Goal: Register for event/course

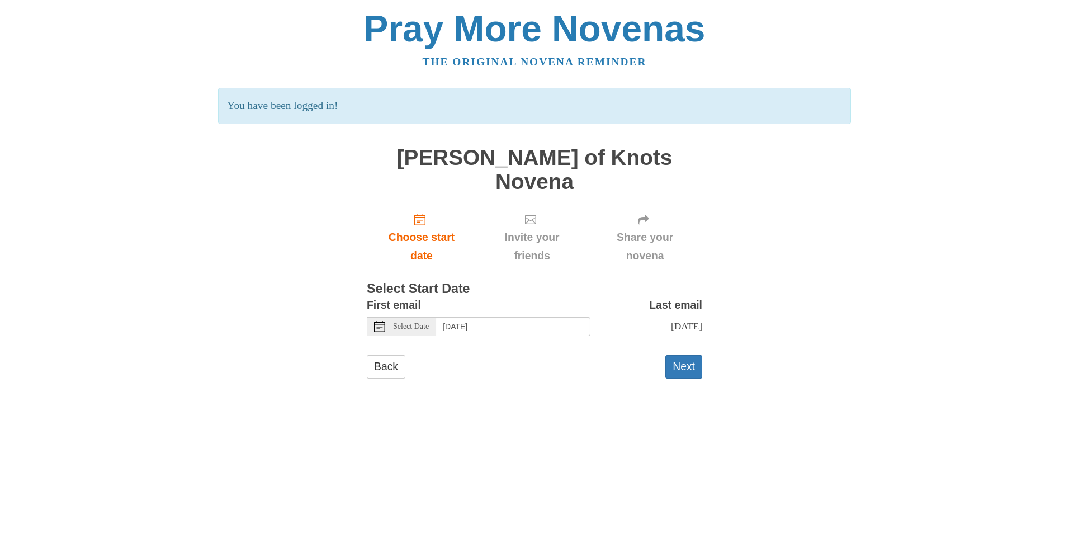
click at [416, 323] on span "Select Date" at bounding box center [411, 327] width 36 height 8
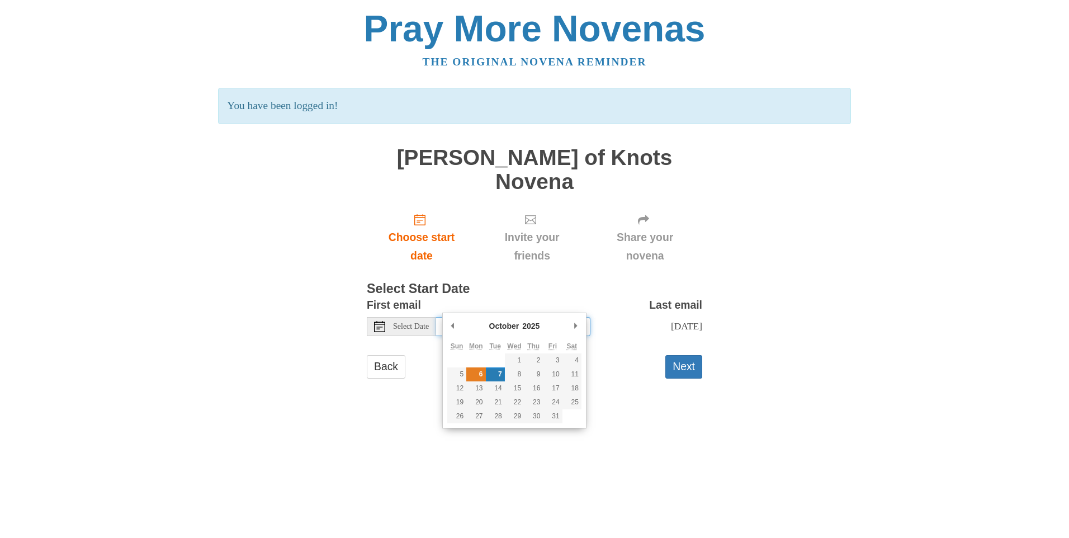
type input "Monday, October 6th"
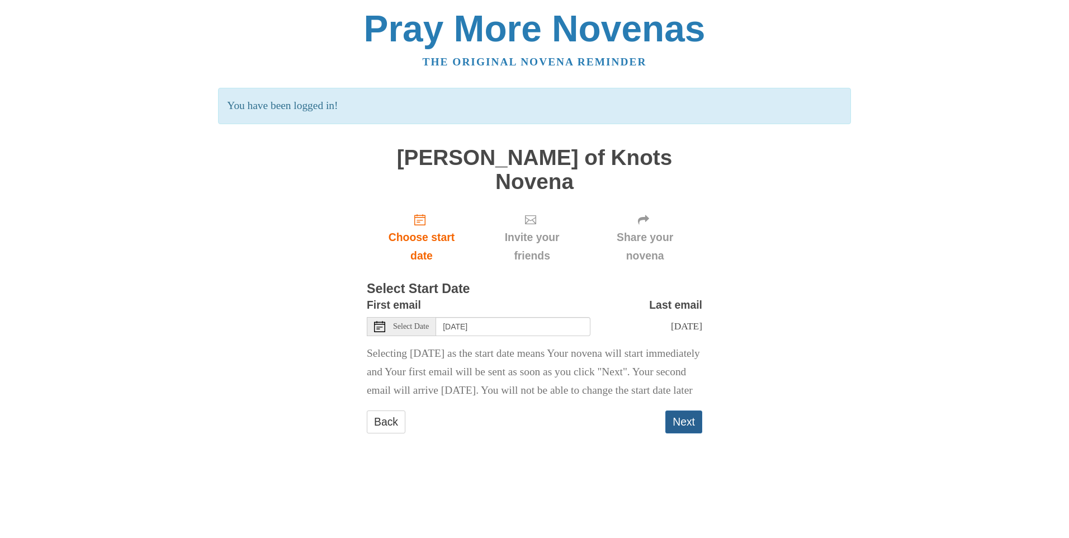
click at [686, 428] on button "Next" at bounding box center [683, 421] width 37 height 23
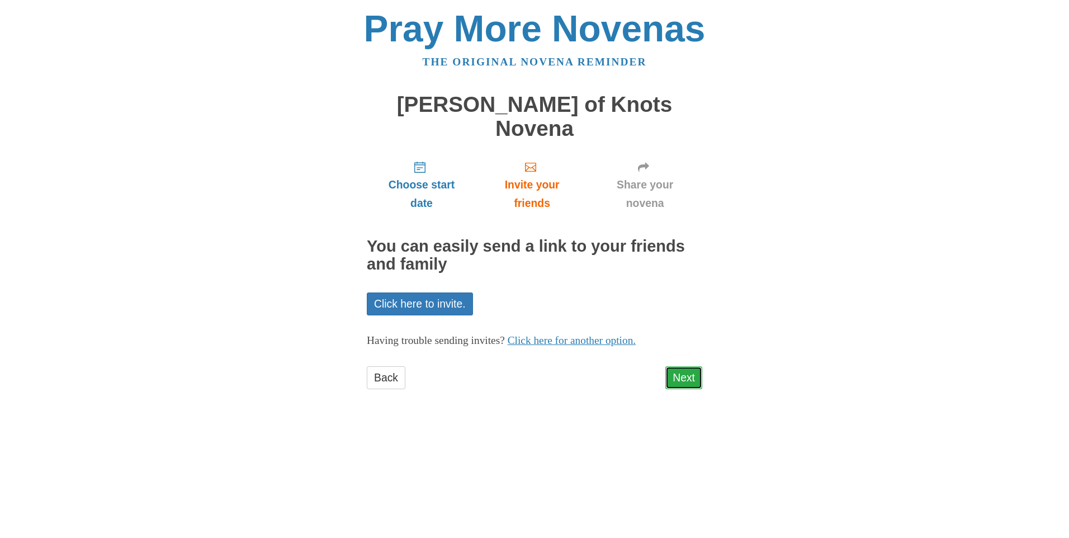
click at [686, 366] on link "Next" at bounding box center [683, 377] width 37 height 23
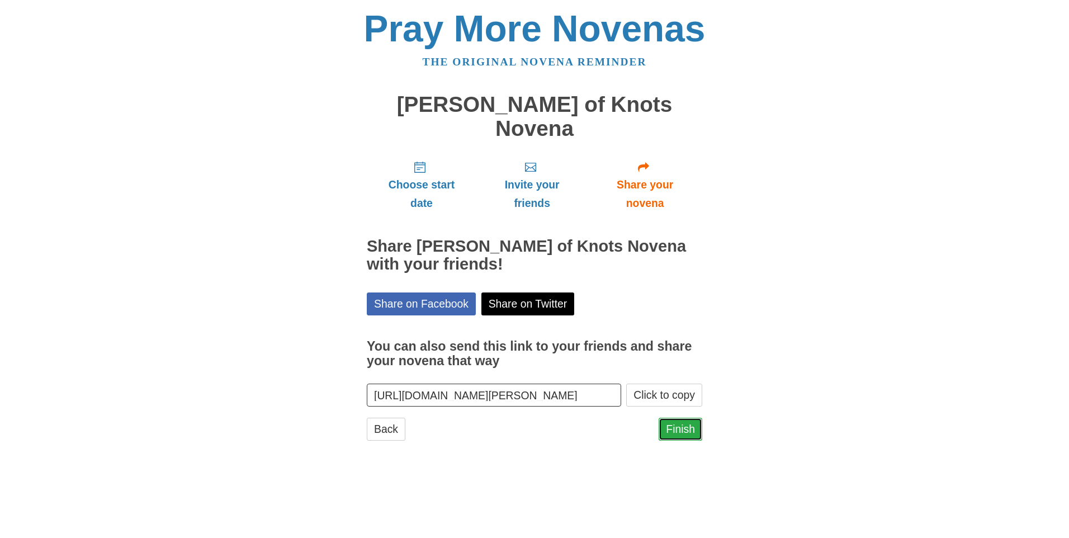
click at [679, 418] on link "Finish" at bounding box center [681, 429] width 44 height 23
